Goal: Task Accomplishment & Management: Manage account settings

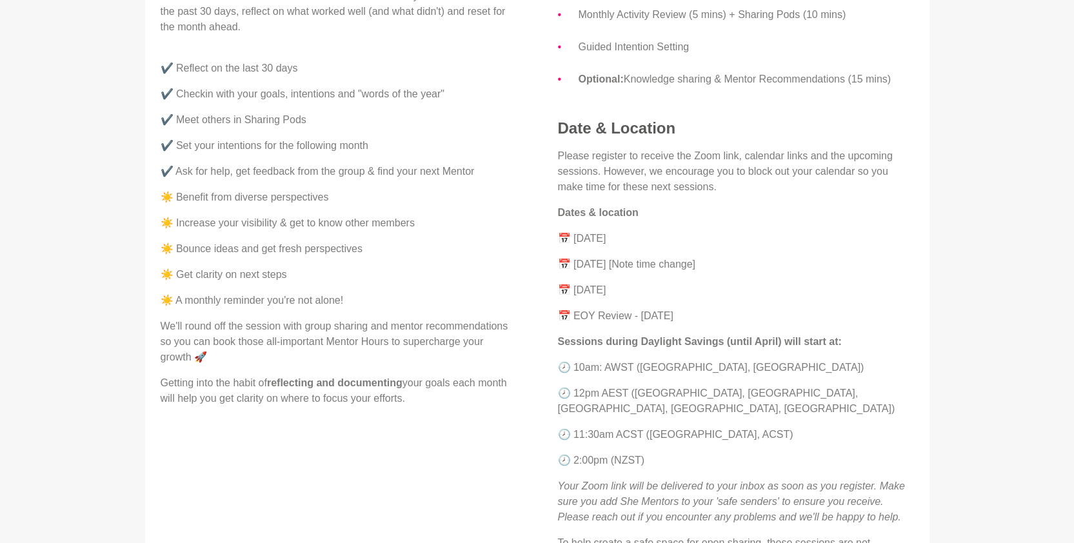
scroll to position [522, 0]
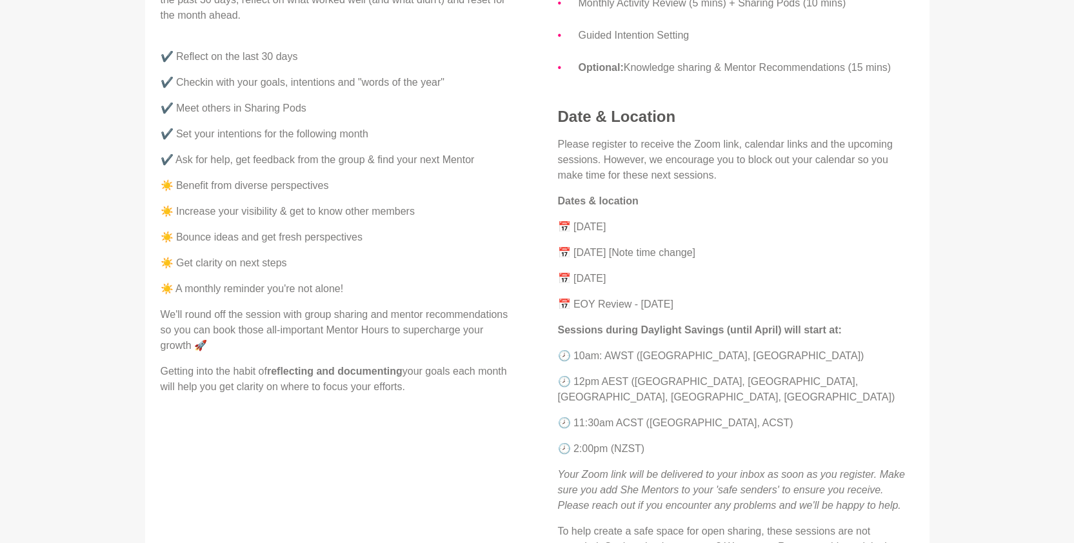
click at [607, 226] on p "📅 [DATE]" at bounding box center [736, 226] width 356 height 15
click at [562, 226] on p "📅 [DATE]" at bounding box center [736, 226] width 356 height 15
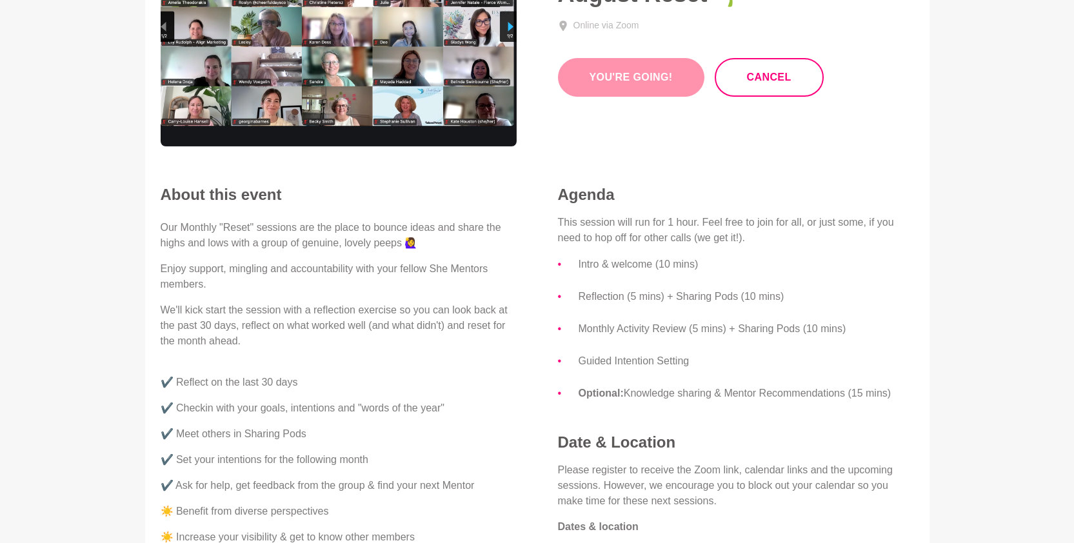
scroll to position [226, 0]
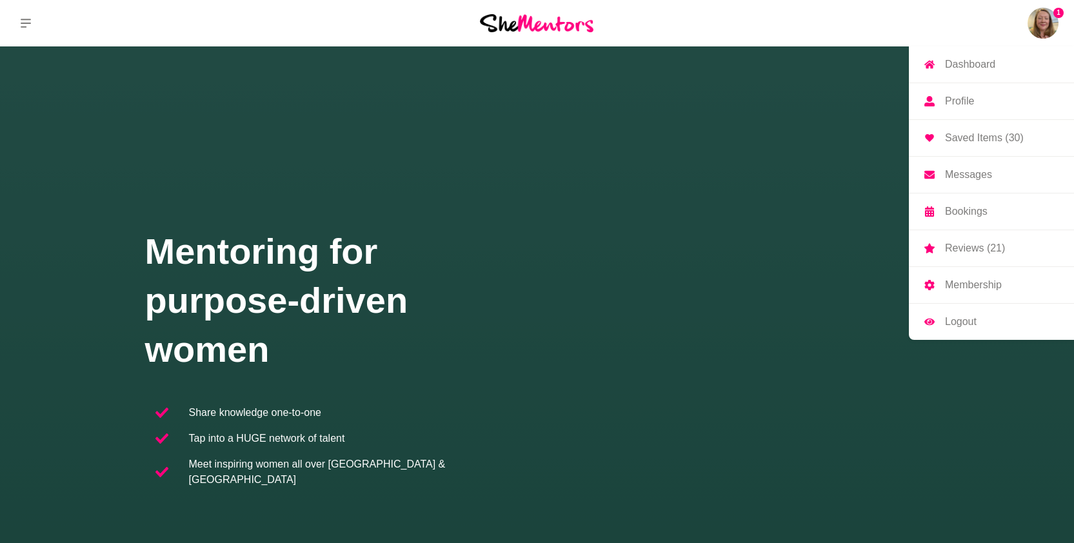
click at [984, 249] on p "Reviews (21)" at bounding box center [975, 248] width 60 height 10
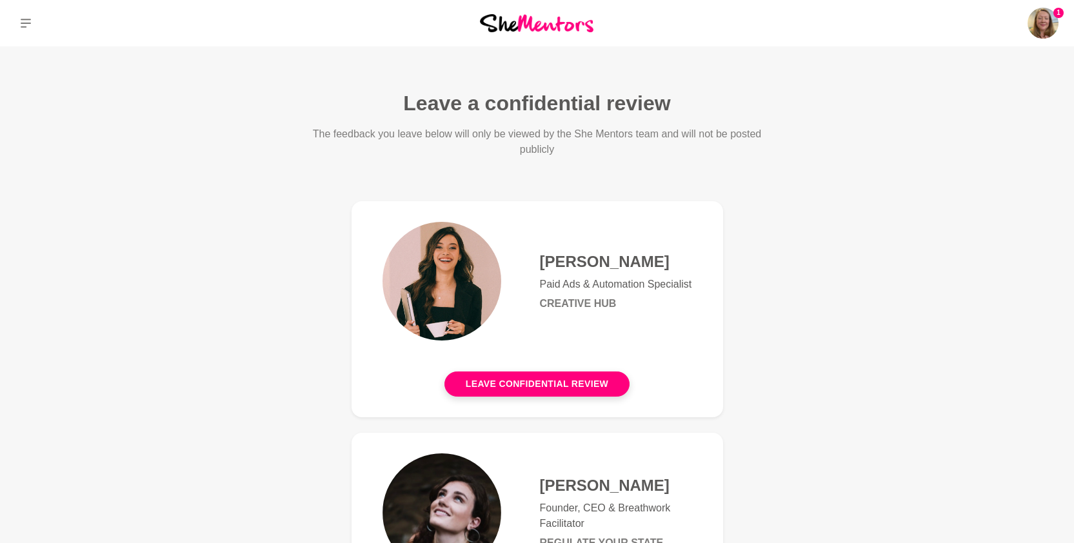
click at [1036, 19] on img at bounding box center [1042, 23] width 31 height 31
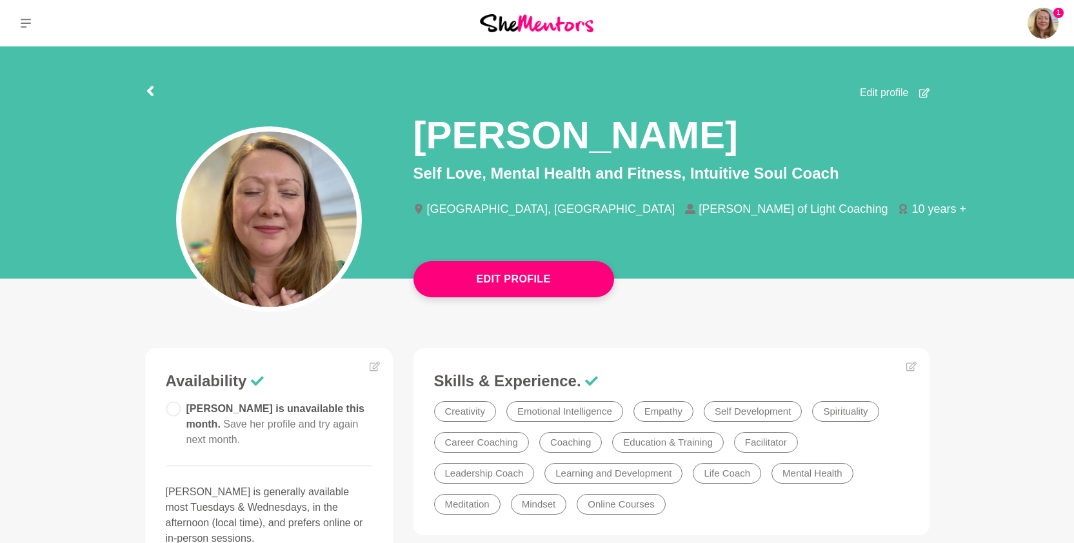
click at [0, 0] on p "Membership" at bounding box center [0, 0] width 0 height 0
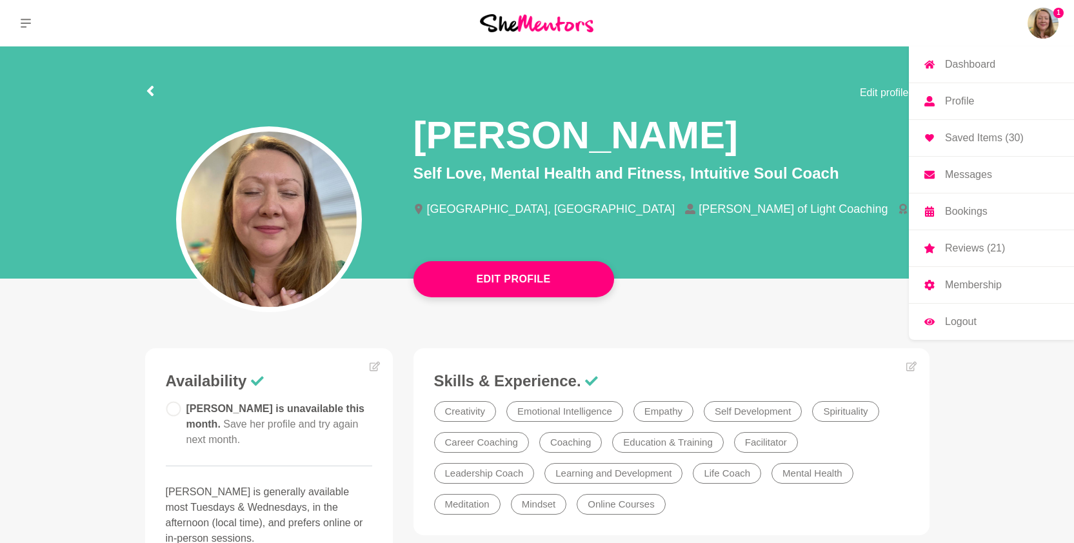
click at [1028, 27] on img at bounding box center [1042, 23] width 31 height 31
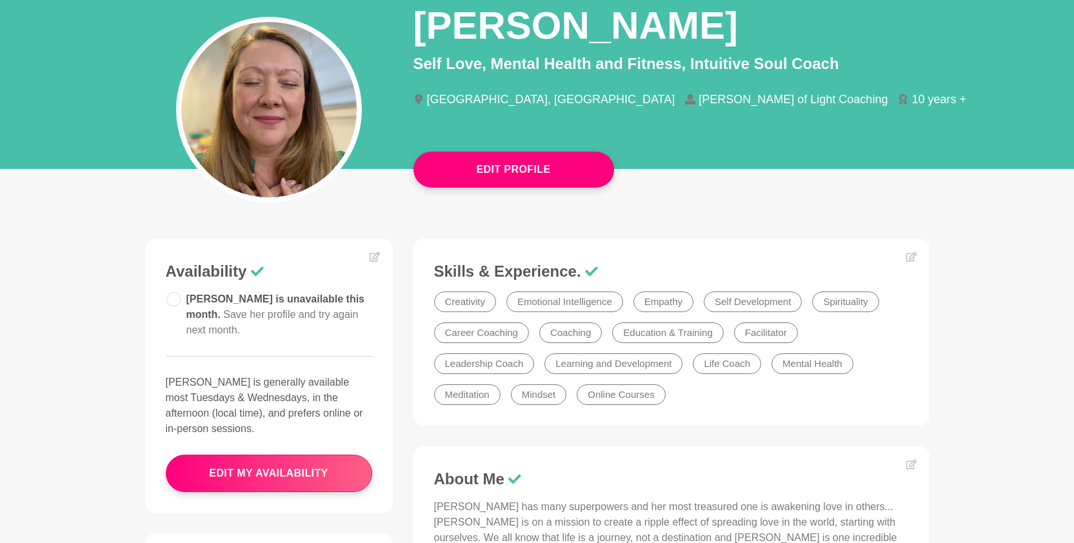
scroll to position [185, 0]
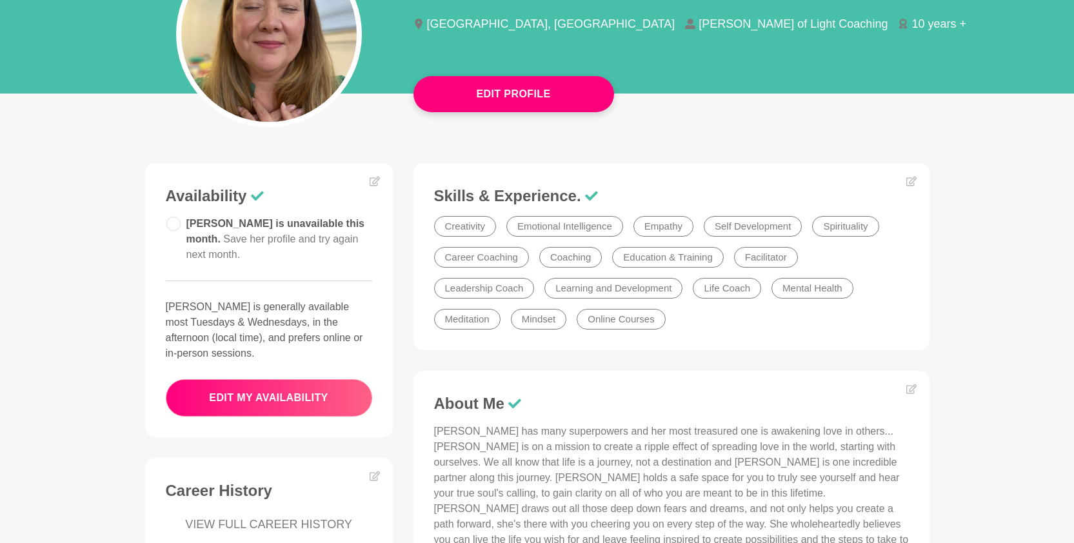
click at [300, 379] on button "edit my availability" at bounding box center [269, 397] width 206 height 37
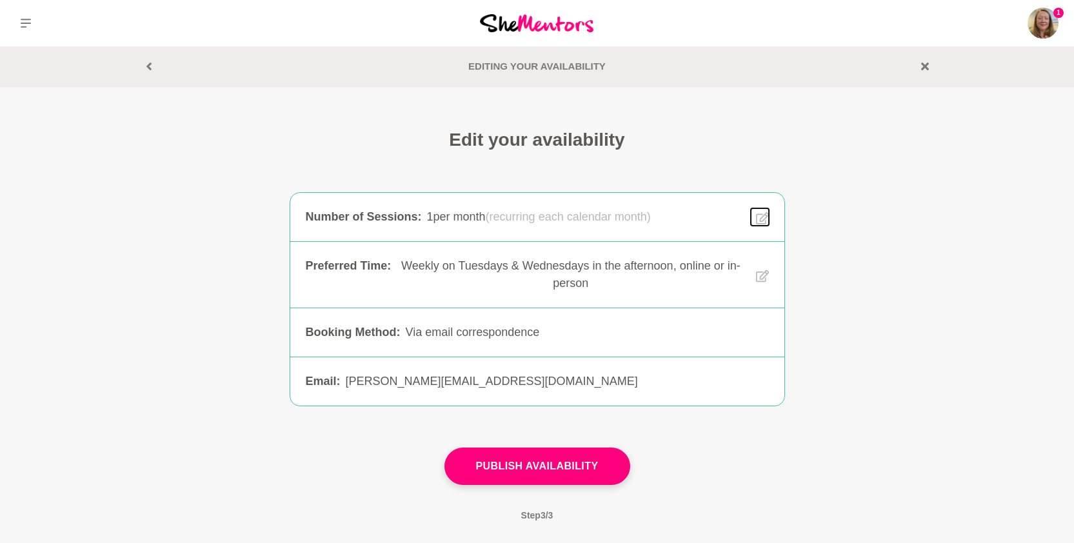
click at [757, 221] on icon at bounding box center [762, 218] width 13 height 15
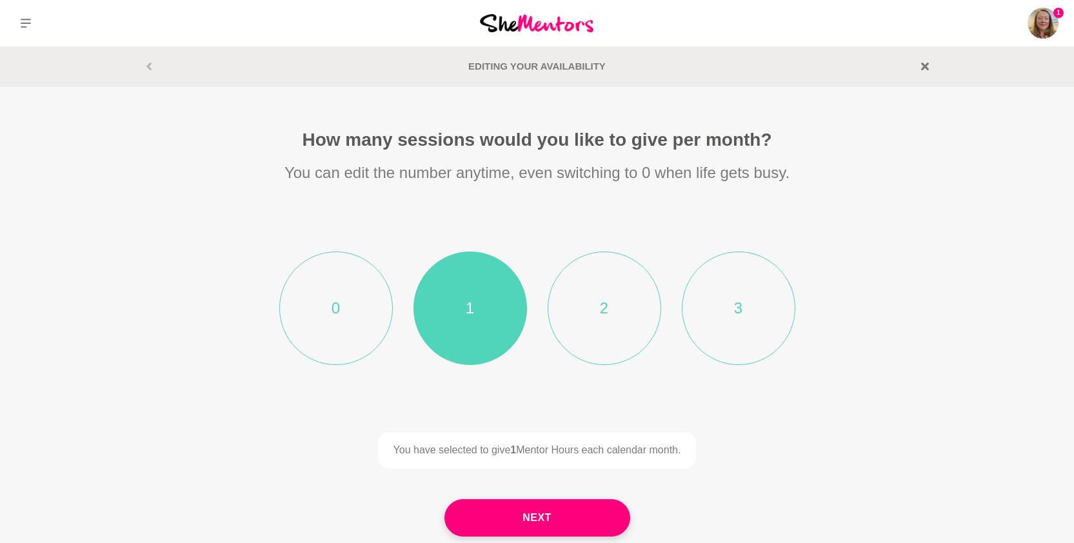
click at [618, 324] on li "2" at bounding box center [603, 307] width 113 height 113
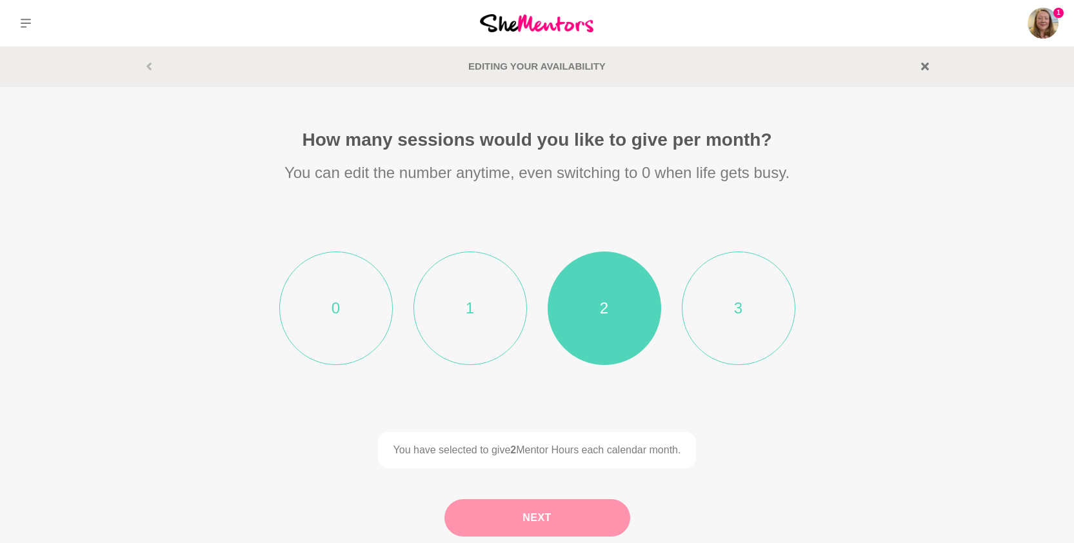
click at [559, 523] on button "Next" at bounding box center [537, 517] width 186 height 37
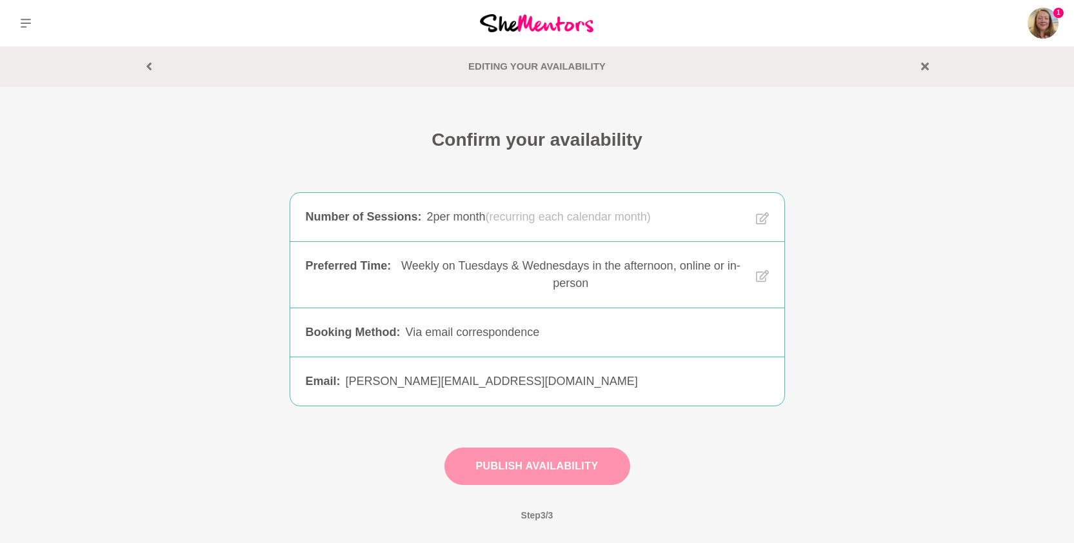
click at [562, 471] on button "Publish Availability" at bounding box center [537, 466] width 186 height 37
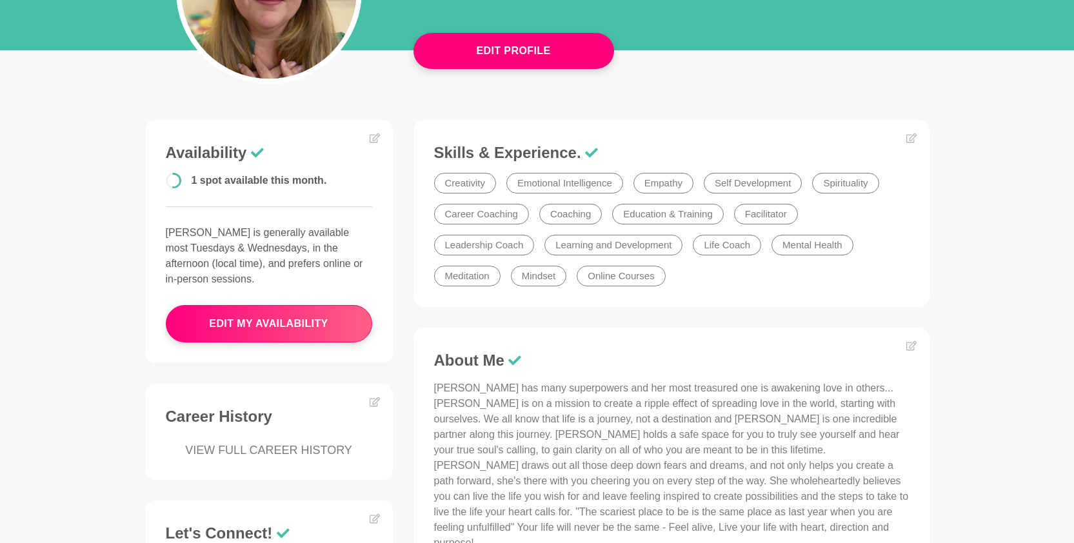
scroll to position [311, 0]
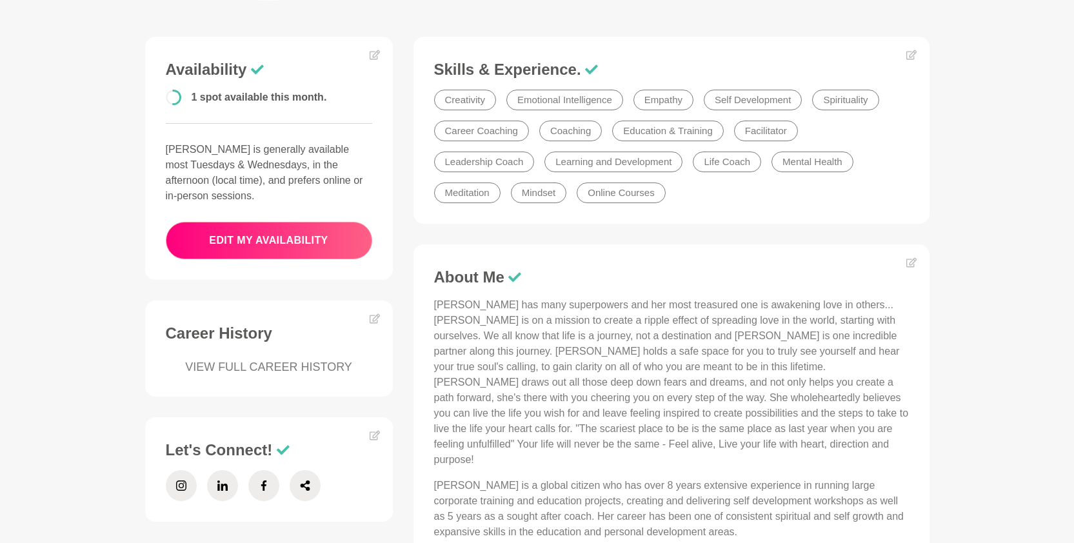
click at [340, 228] on button "edit my availability" at bounding box center [269, 240] width 206 height 37
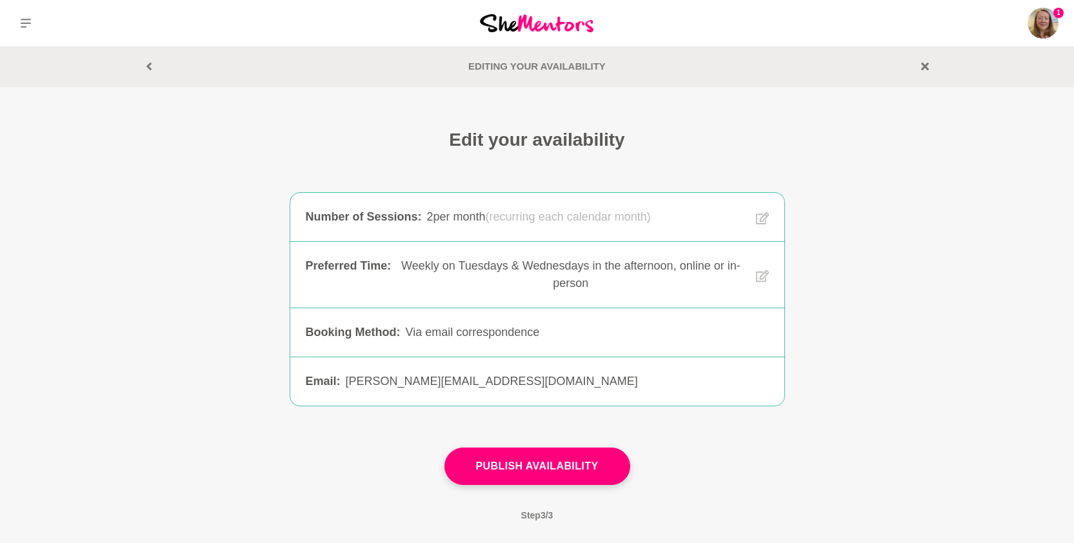
click at [502, 332] on div "Via email correspondence" at bounding box center [586, 332] width 363 height 17
click at [148, 63] on icon at bounding box center [149, 67] width 8 height 8
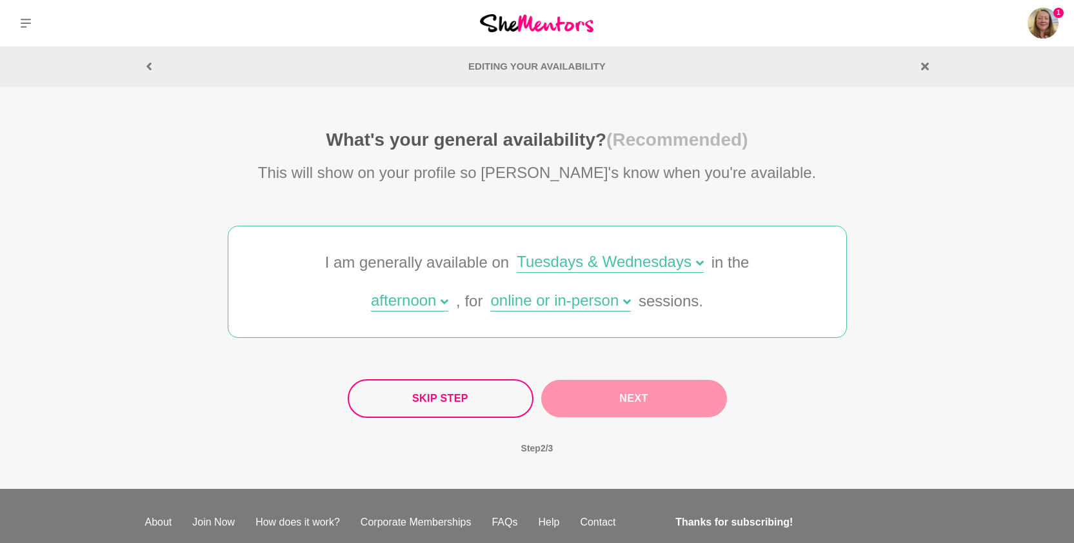
click at [647, 391] on button "Next" at bounding box center [634, 398] width 186 height 37
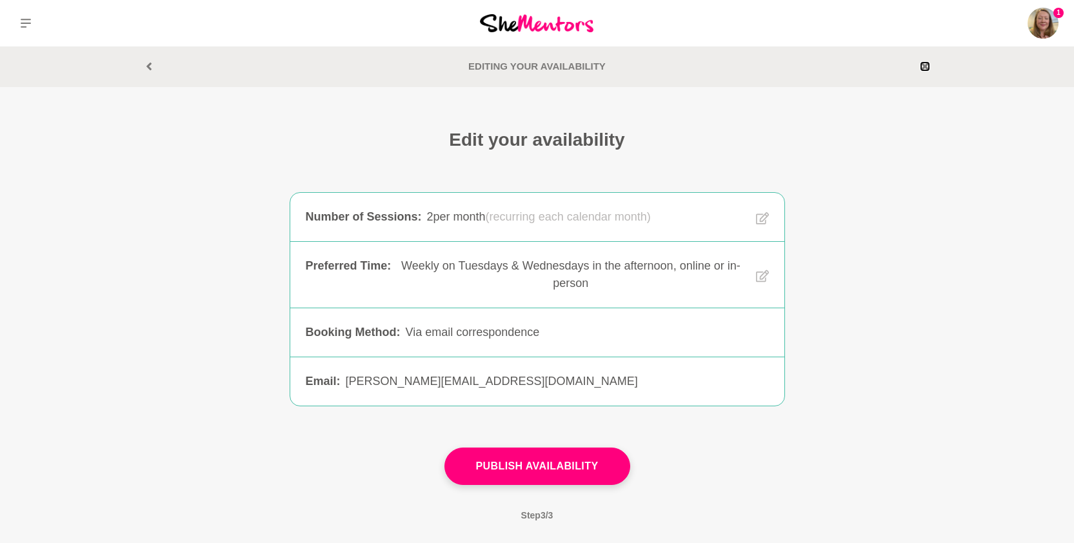
click at [922, 70] on icon at bounding box center [925, 67] width 8 height 8
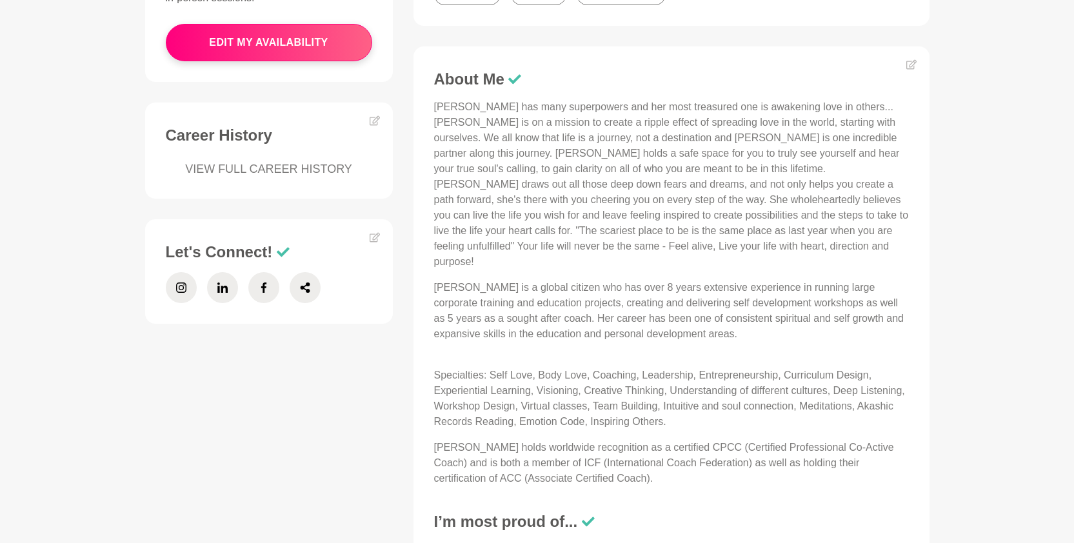
scroll to position [522, 0]
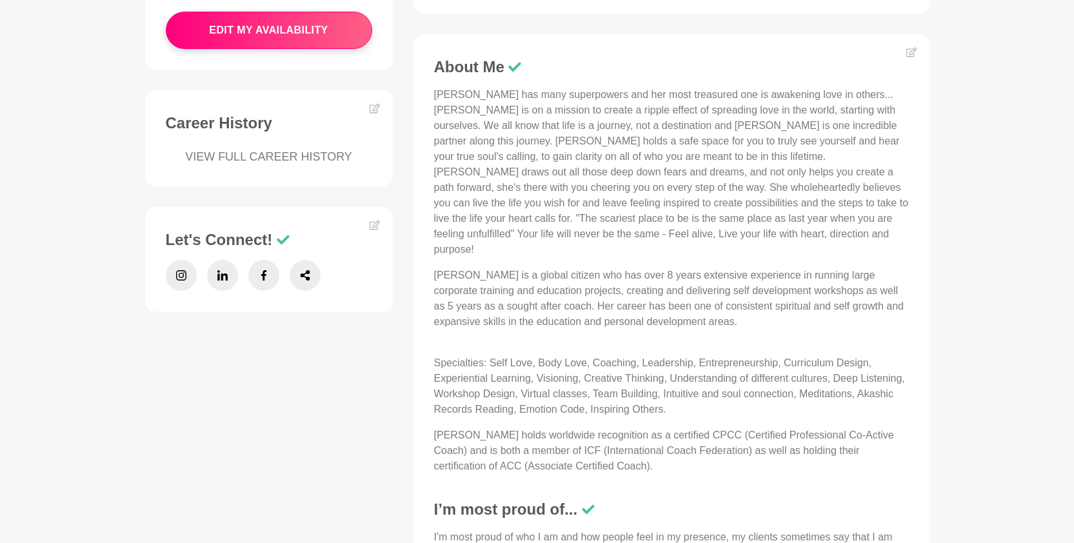
click at [620, 170] on p "Tammy has many superpowers and her most treasured one is awakening love in othe…" at bounding box center [671, 172] width 475 height 170
click at [786, 268] on p "Tammy is a global citizen who has over 8 years extensive experience in running …" at bounding box center [671, 299] width 475 height 62
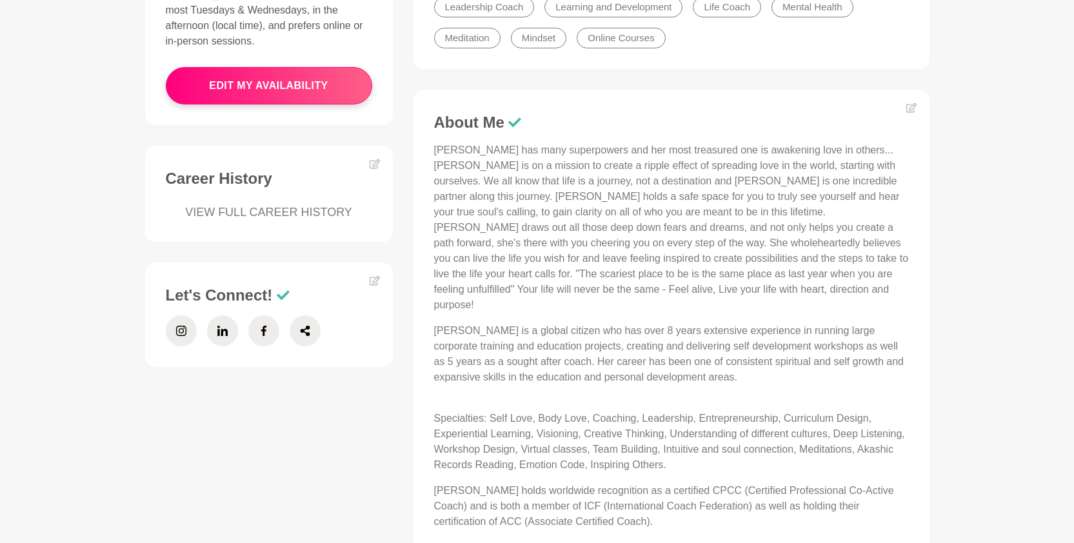
scroll to position [351, 0]
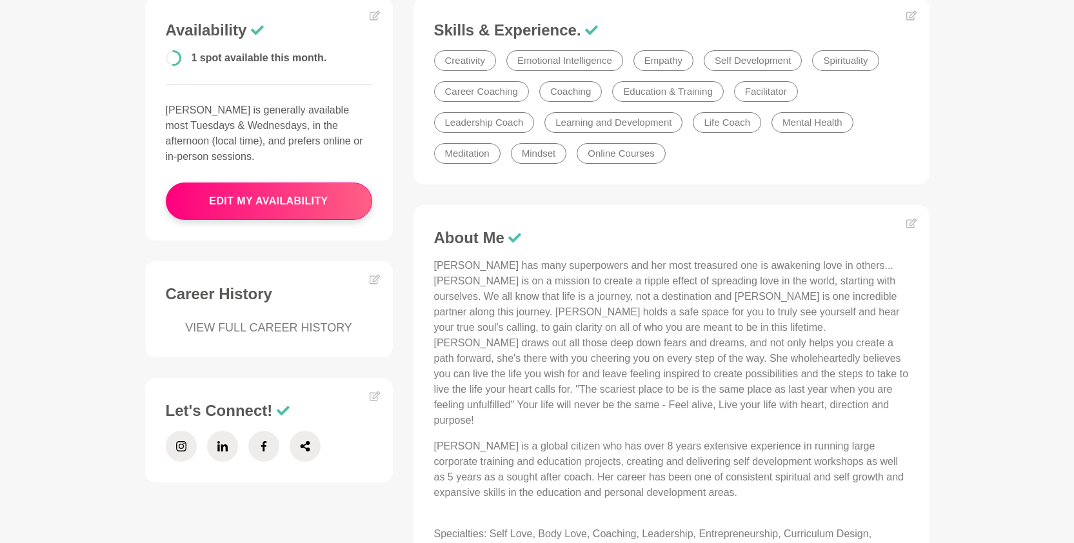
click at [295, 319] on link "VIEW FULL CAREER HISTORY" at bounding box center [269, 327] width 206 height 17
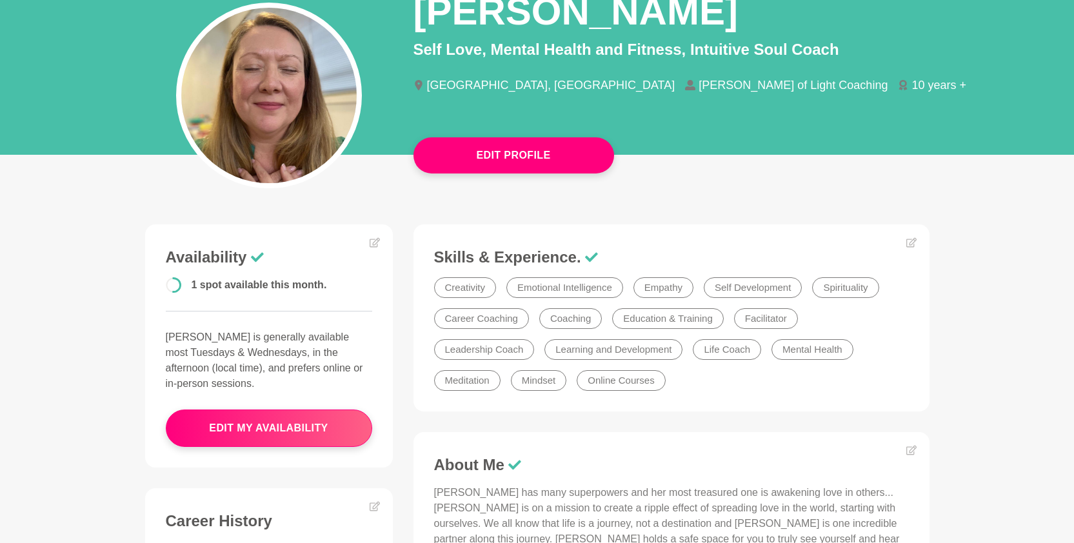
scroll to position [0, 0]
